Goal: Information Seeking & Learning: Find specific fact

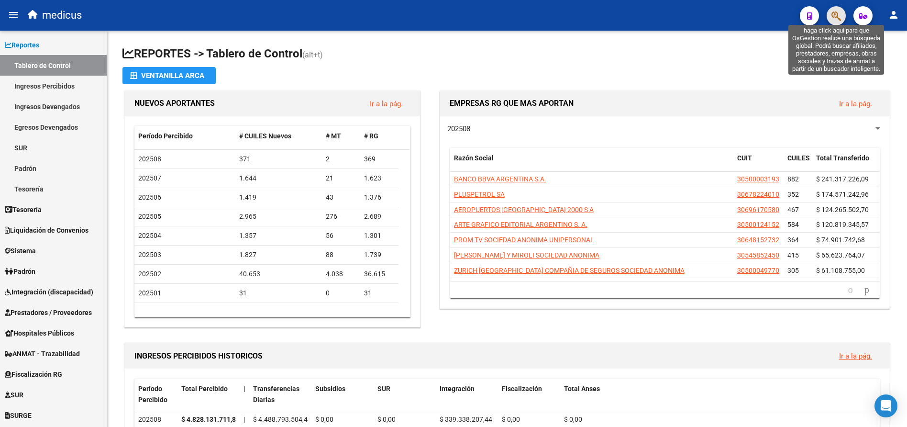
click at [840, 16] on icon "button" at bounding box center [836, 16] width 10 height 11
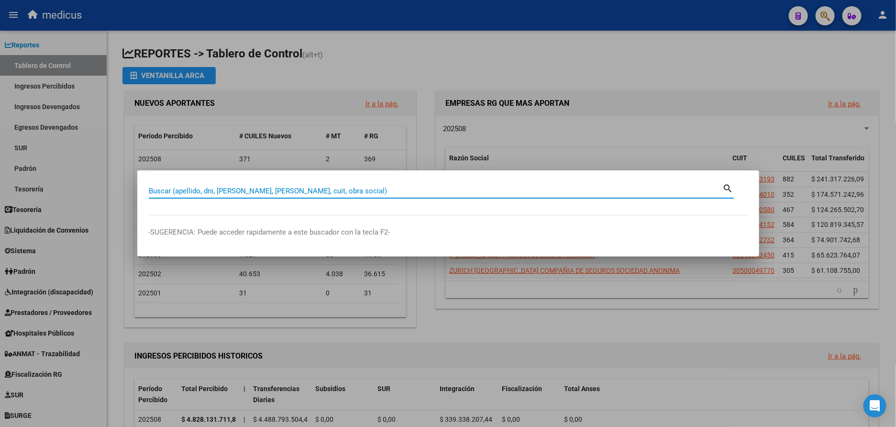
click at [362, 190] on input "Buscar (apellido, dni, [PERSON_NAME], [PERSON_NAME], cuit, obra social)" at bounding box center [436, 191] width 574 height 9
type input "20307365260"
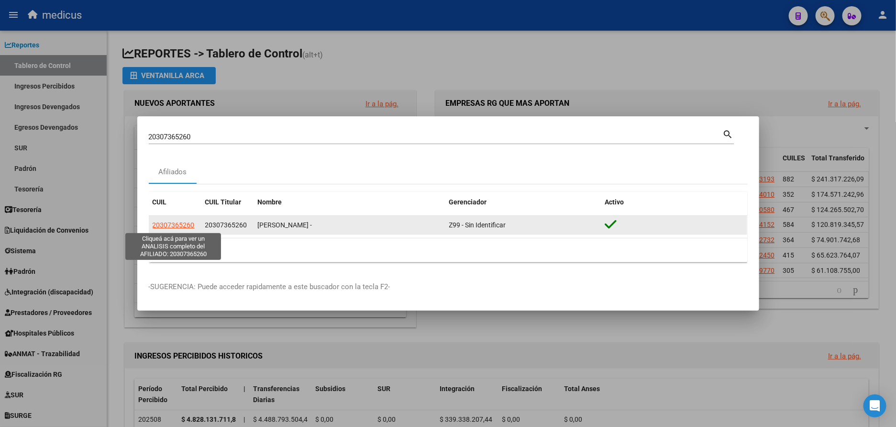
click at [175, 226] on span "20307365260" at bounding box center [174, 225] width 42 height 8
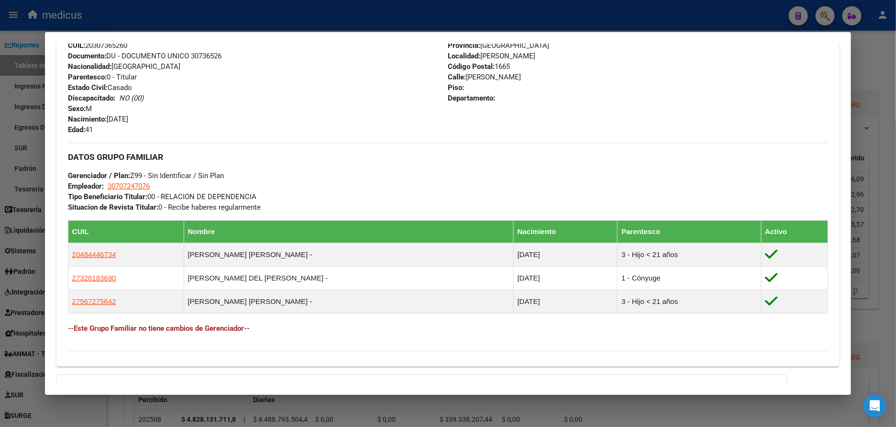
scroll to position [471, 0]
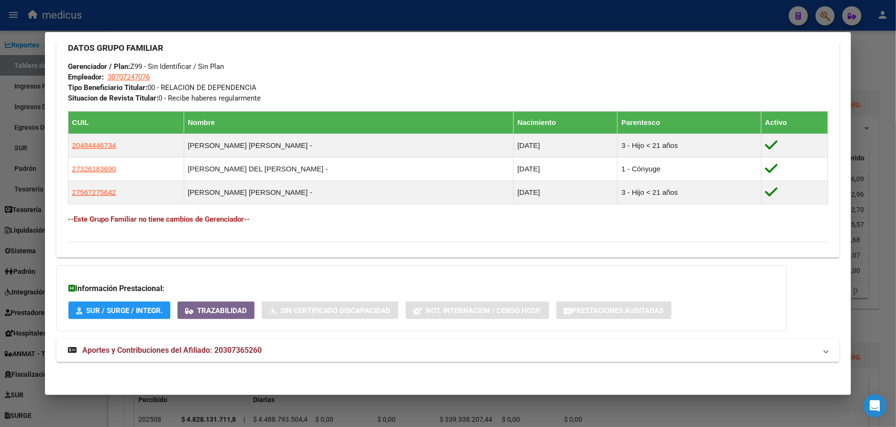
click at [145, 346] on span "Aportes y Contribuciones del Afiliado: 20307365260" at bounding box center [171, 349] width 179 height 9
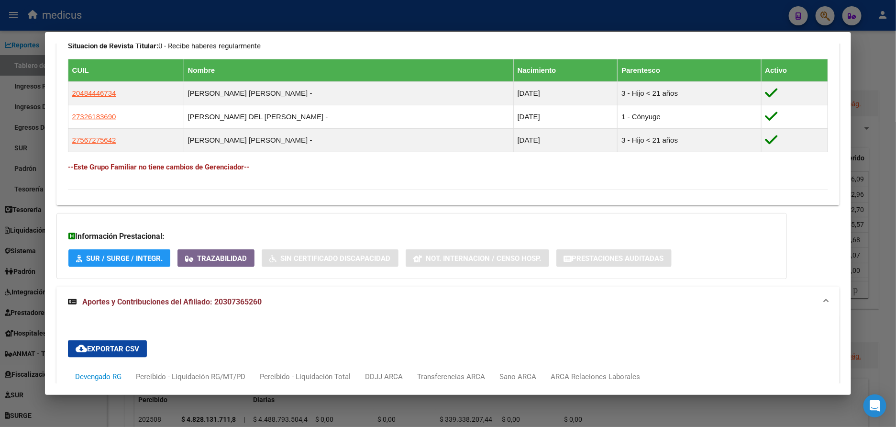
scroll to position [418, 0]
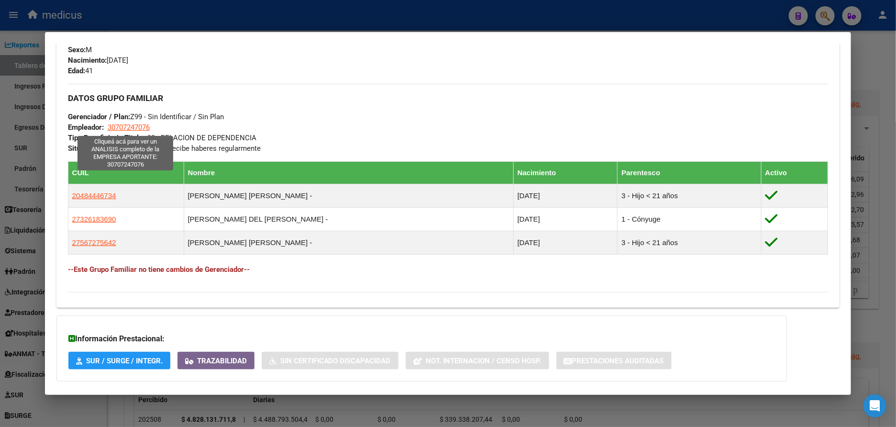
click at [136, 130] on span "30707247076" at bounding box center [129, 127] width 42 height 9
type textarea "30707247076"
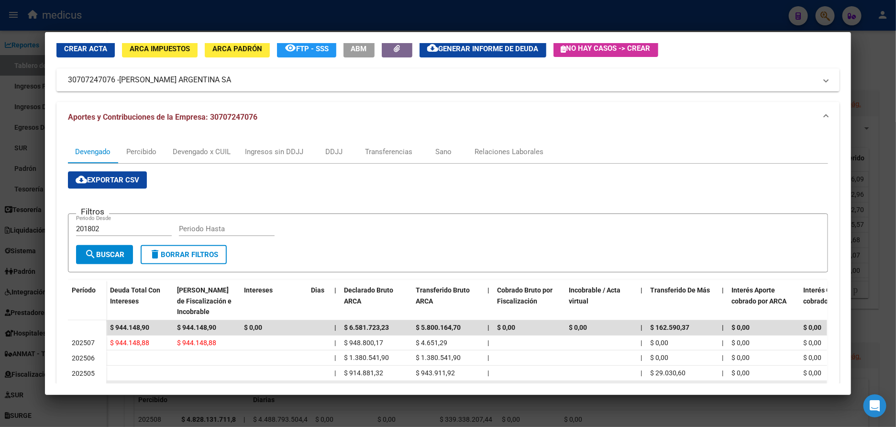
scroll to position [16, 0]
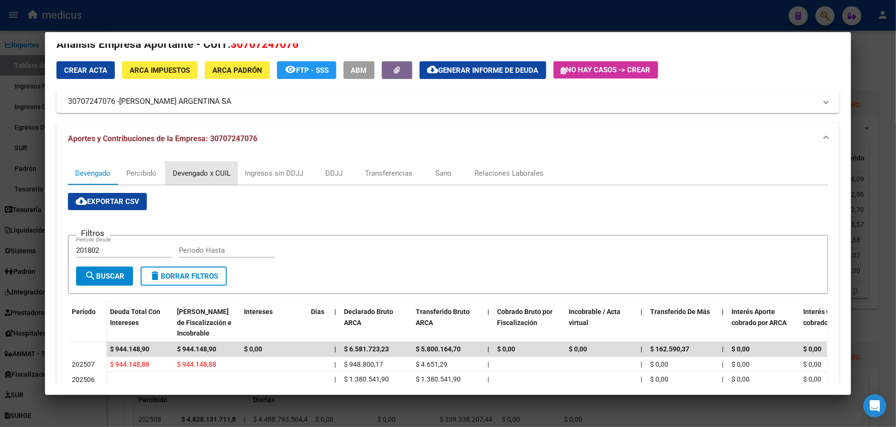
click at [211, 171] on div "Devengado x CUIL" at bounding box center [202, 173] width 58 height 11
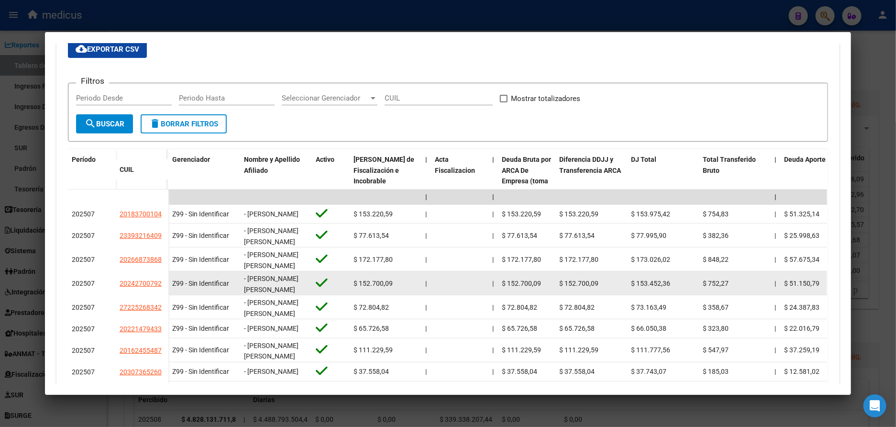
scroll to position [144, 0]
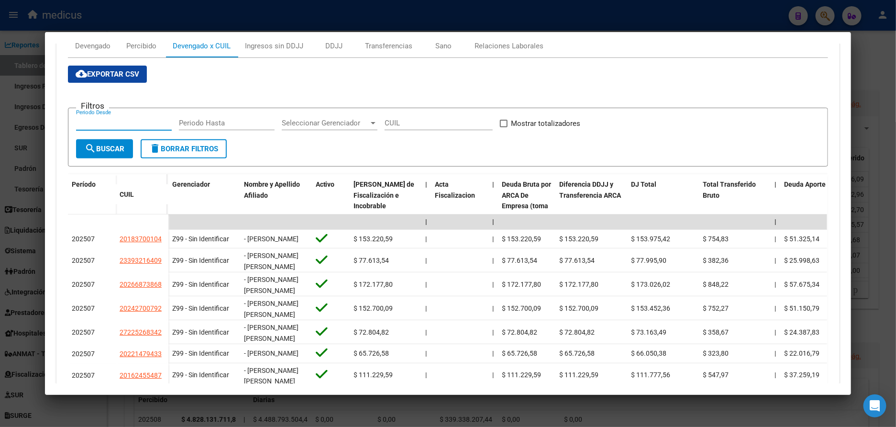
click at [145, 121] on input "Periodo Desde" at bounding box center [124, 123] width 96 height 9
type input "202504"
type input "202505"
click at [504, 127] on label "Mostrar totalizadores" at bounding box center [540, 123] width 81 height 11
click at [504, 127] on input "Mostrar totalizadores" at bounding box center [503, 127] width 0 height 0
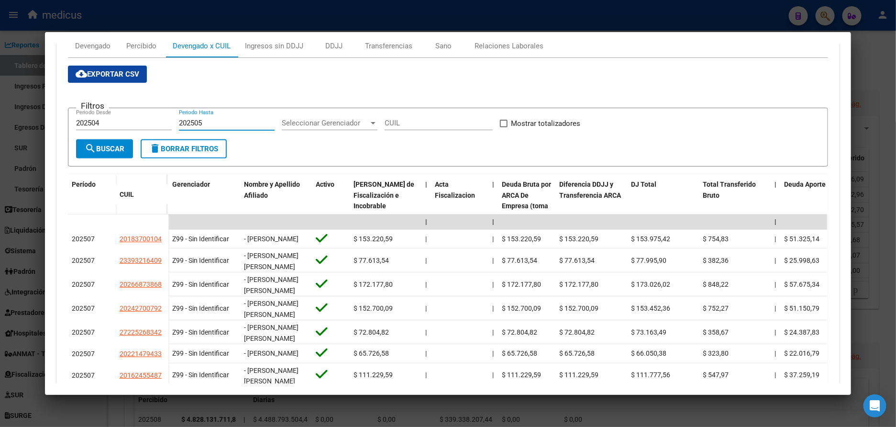
checkbox input "true"
click at [107, 148] on span "search Buscar" at bounding box center [105, 148] width 40 height 9
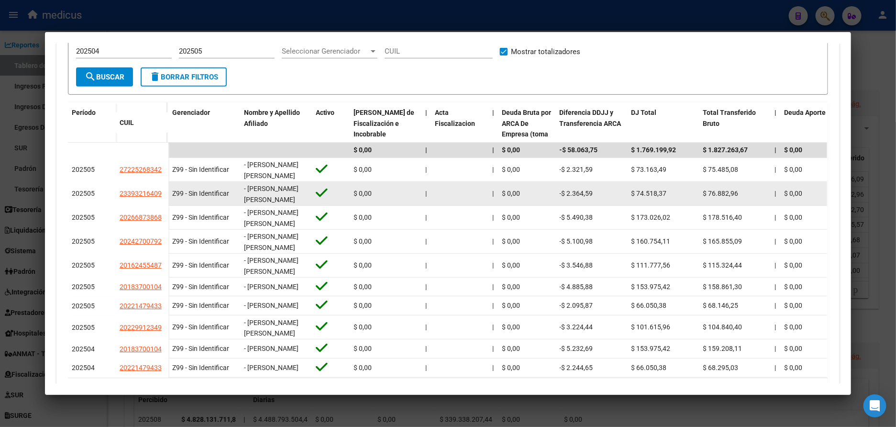
scroll to position [280, 0]
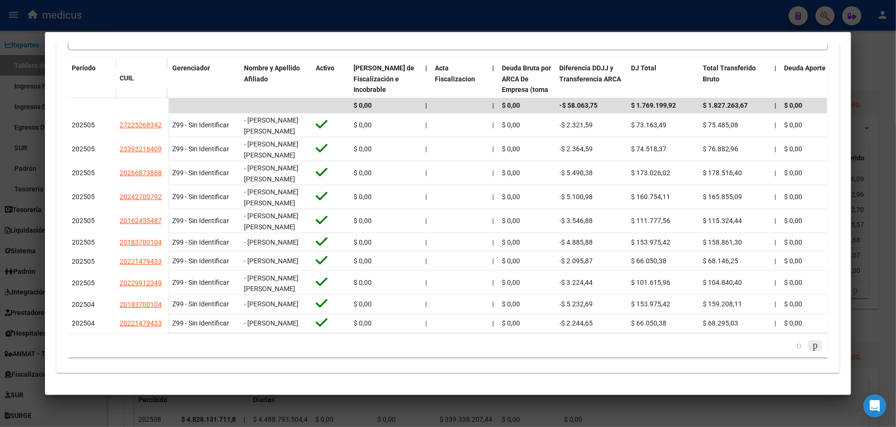
click at [811, 346] on icon "go to next page" at bounding box center [815, 344] width 8 height 11
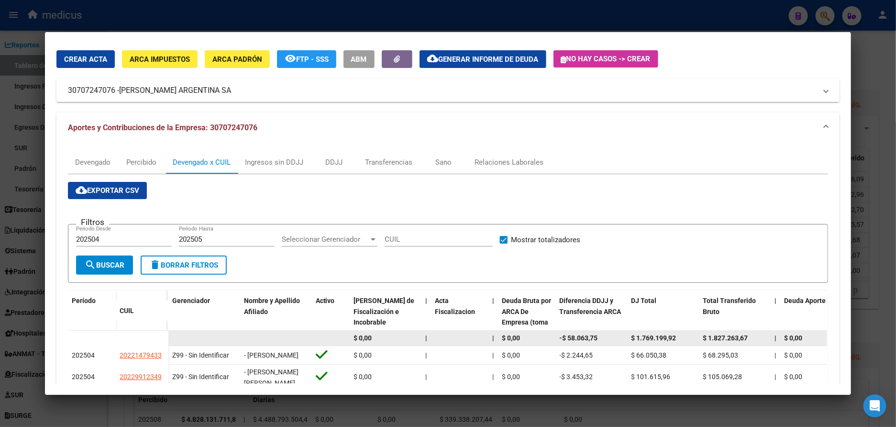
scroll to position [0, 0]
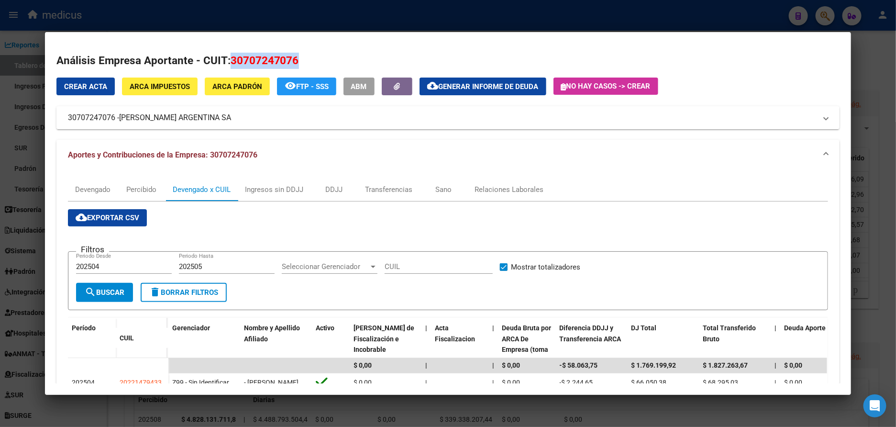
drag, startPoint x: 294, startPoint y: 59, endPoint x: 226, endPoint y: 59, distance: 68.4
click at [226, 59] on h2 "Análisis Empresa Aportante - CUIT: 30707247076" at bounding box center [448, 61] width 784 height 16
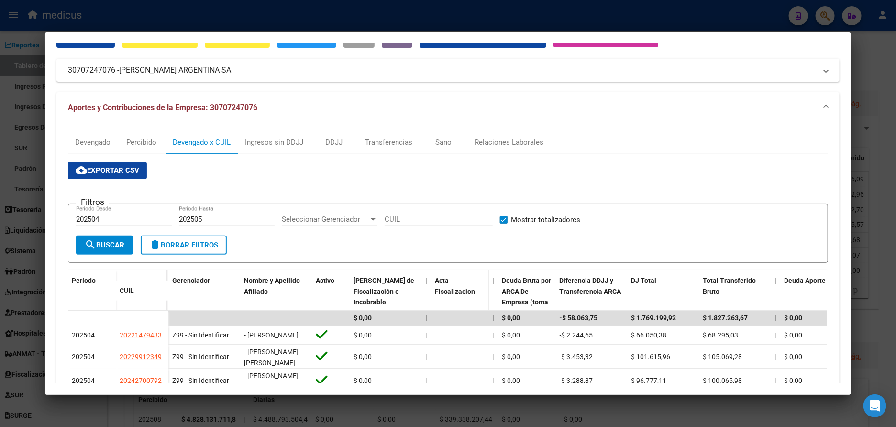
scroll to position [72, 0]
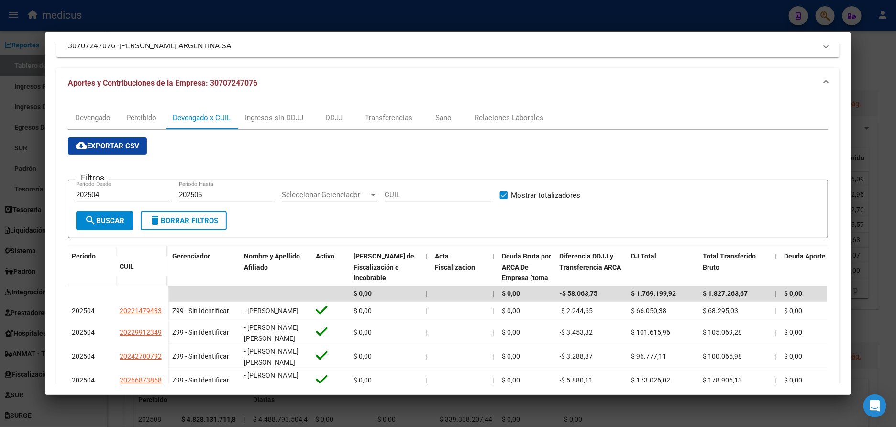
click at [426, 194] on input "CUIL" at bounding box center [439, 194] width 108 height 9
paste input "30-70724707-6"
drag, startPoint x: 445, startPoint y: 189, endPoint x: 421, endPoint y: 193, distance: 24.6
click at [421, 193] on div "30-70724707-6 CUIL" at bounding box center [439, 195] width 108 height 14
drag, startPoint x: 443, startPoint y: 197, endPoint x: 378, endPoint y: 194, distance: 65.6
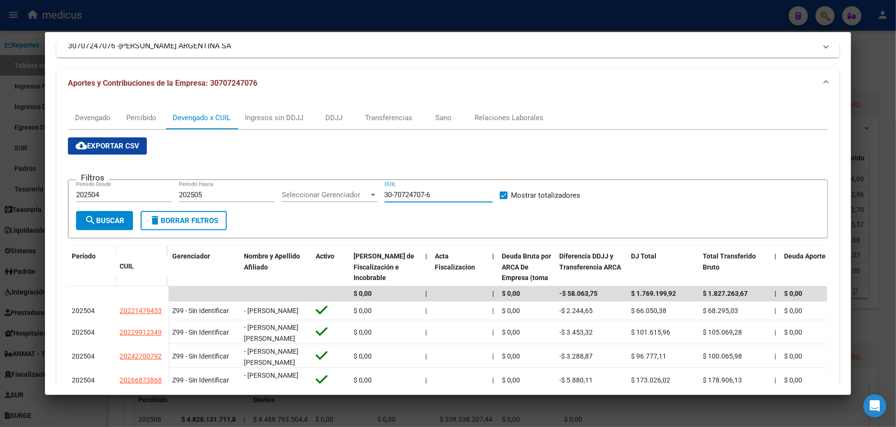
click at [378, 194] on div "Filtros 202504 Periodo Desde 202505 Periodo Hasta Seleccionar Gerenciador Selec…" at bounding box center [448, 199] width 744 height 23
paste input "20-30736526-0"
type input "20-30736526-0"
click at [111, 217] on span "search Buscar" at bounding box center [105, 220] width 40 height 9
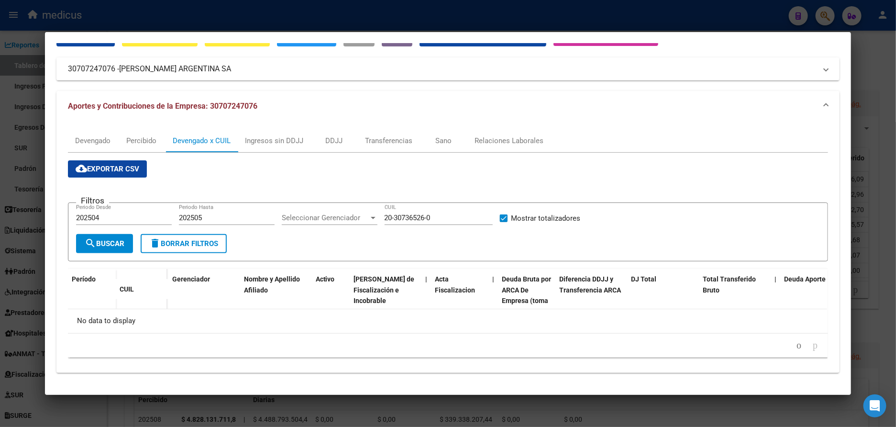
scroll to position [0, 0]
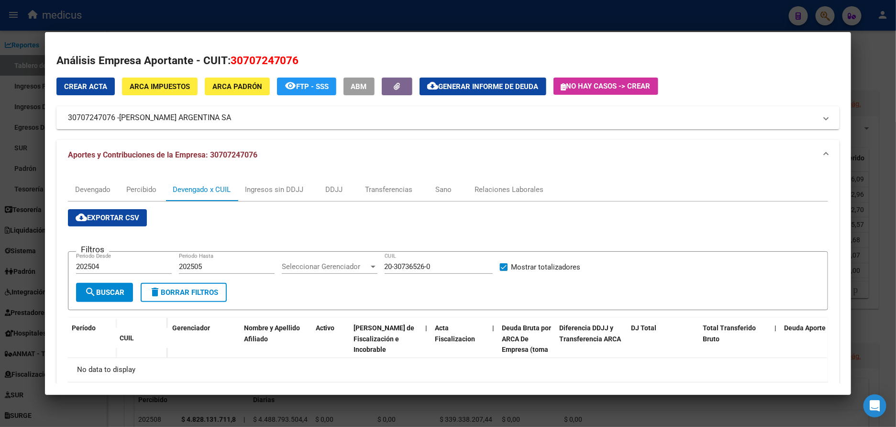
click at [3, 174] on div at bounding box center [448, 213] width 896 height 427
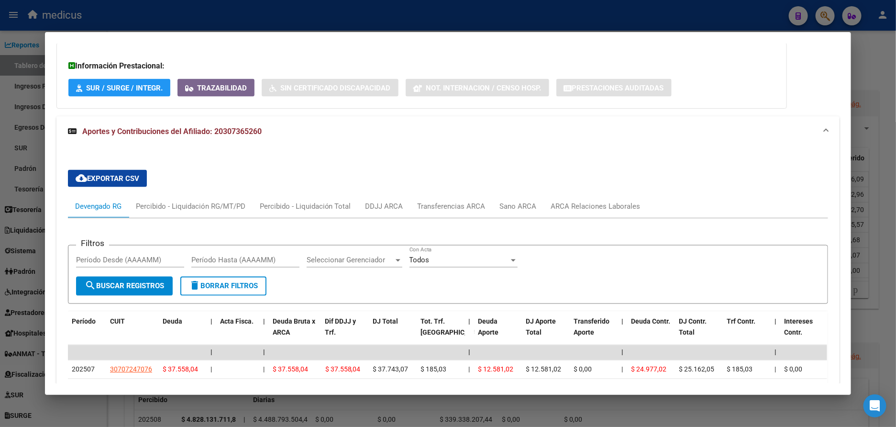
scroll to position [705, 0]
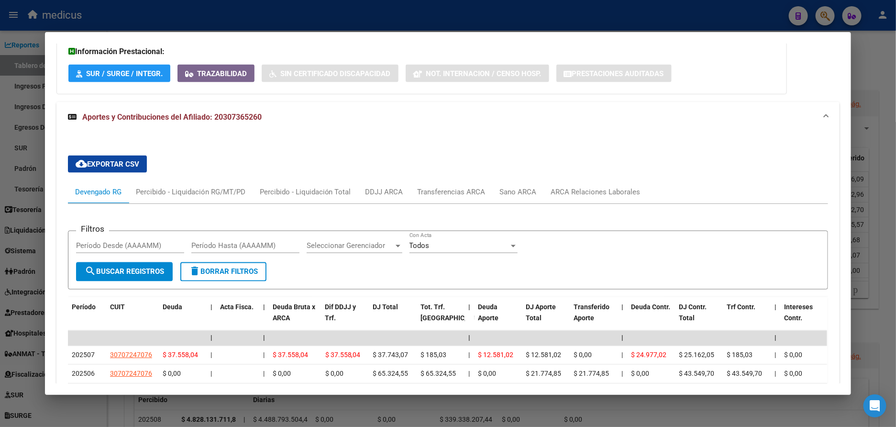
click at [227, 82] on button "Trazabilidad" at bounding box center [215, 74] width 77 height 18
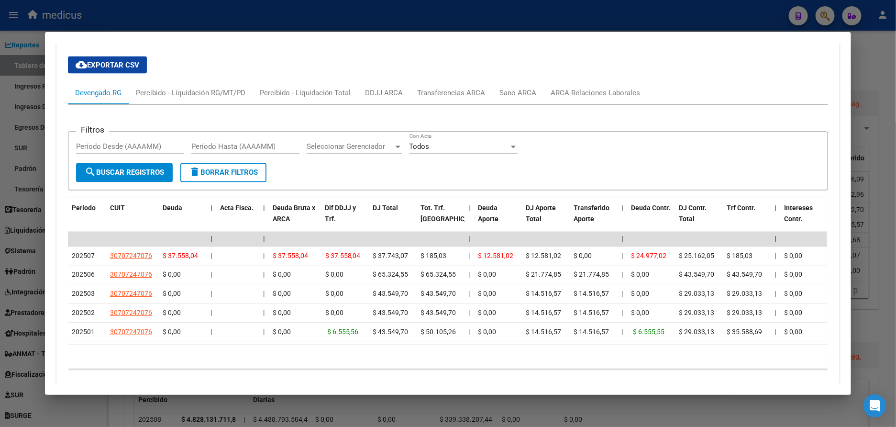
scroll to position [848, 0]
